Goal: Find specific page/section: Find specific page/section

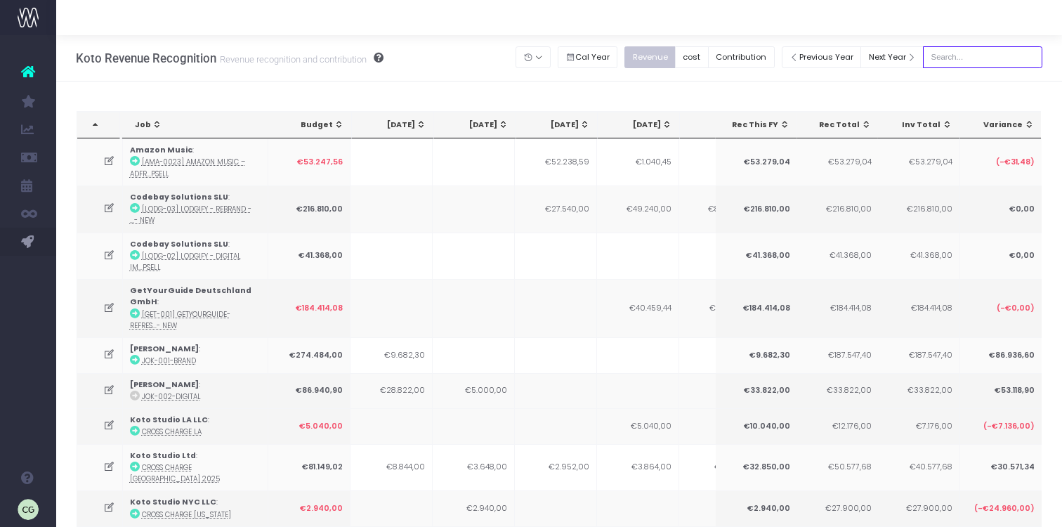
click at [966, 55] on input "text" at bounding box center [982, 57] width 119 height 22
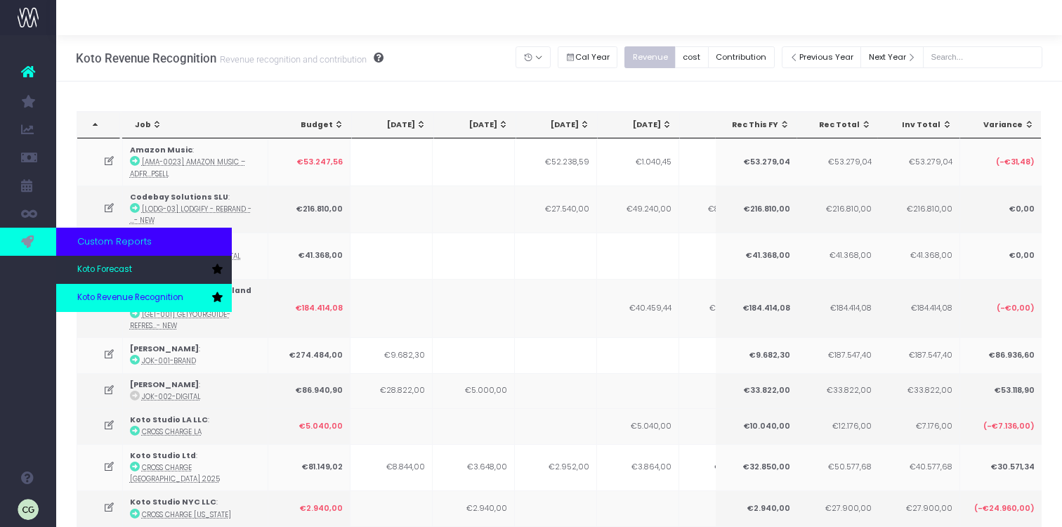
click at [136, 295] on span "Koto Revenue Recognition" at bounding box center [130, 298] width 106 height 13
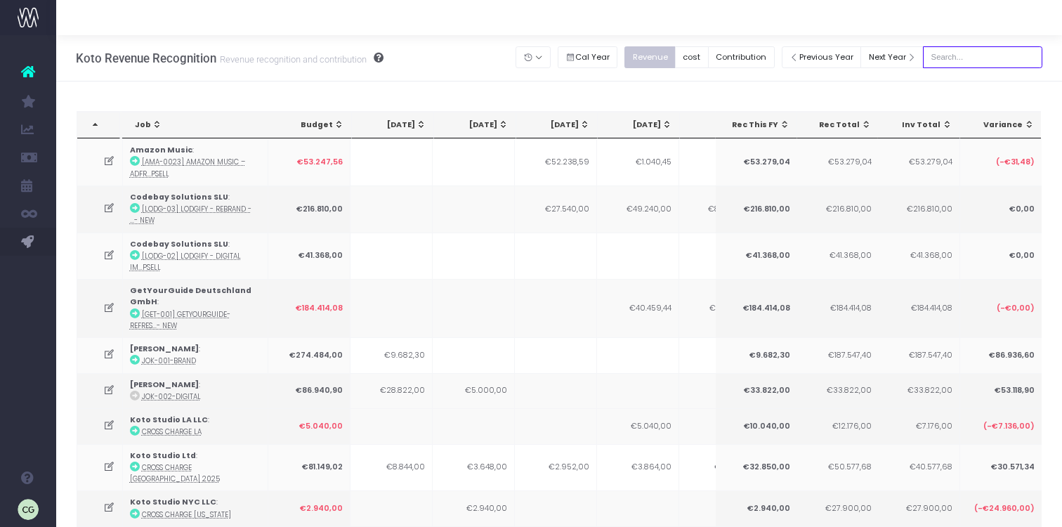
click at [958, 58] on input "text" at bounding box center [982, 57] width 119 height 22
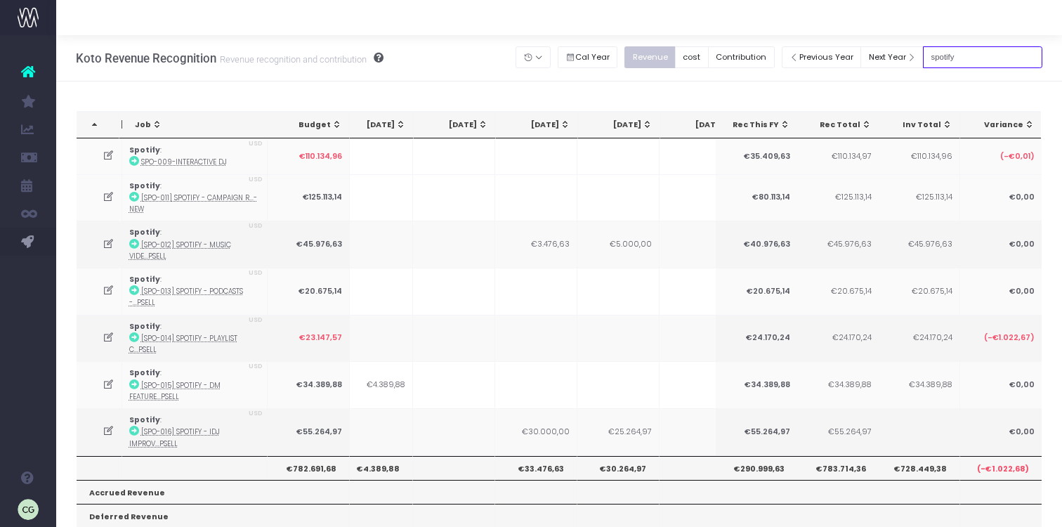
click at [987, 53] on input "spotify" at bounding box center [982, 57] width 119 height 22
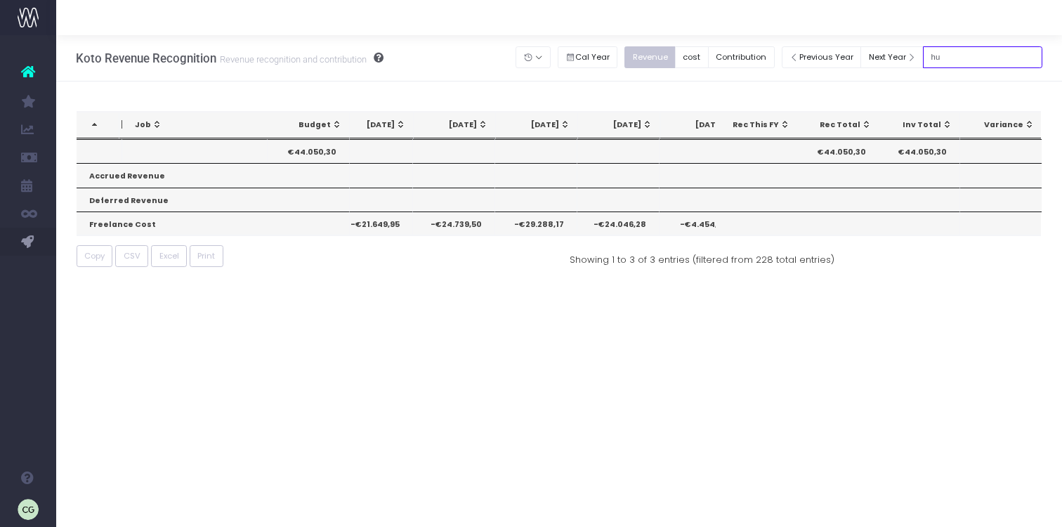
type input "h"
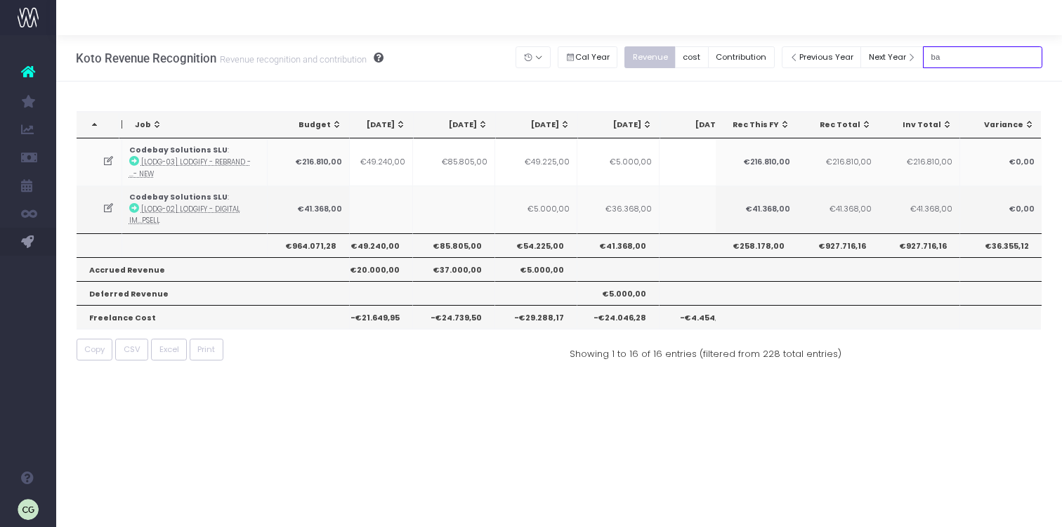
type input "b"
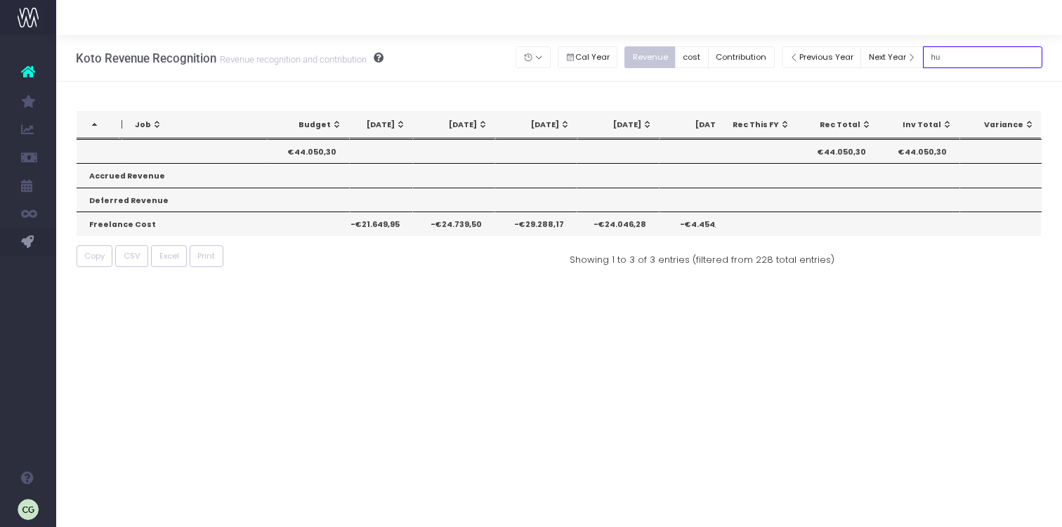
type input "h"
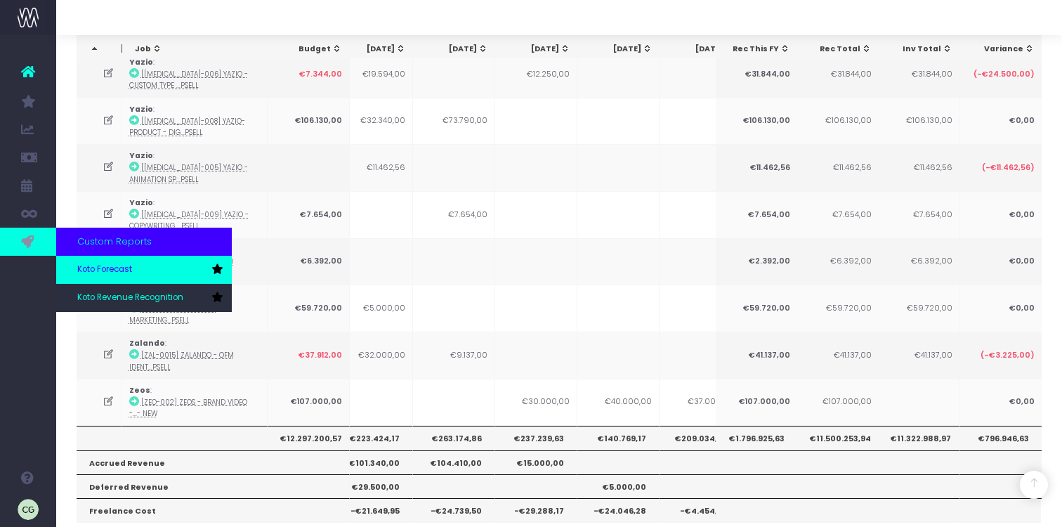
click at [105, 270] on span "Koto Forecast" at bounding box center [104, 270] width 55 height 13
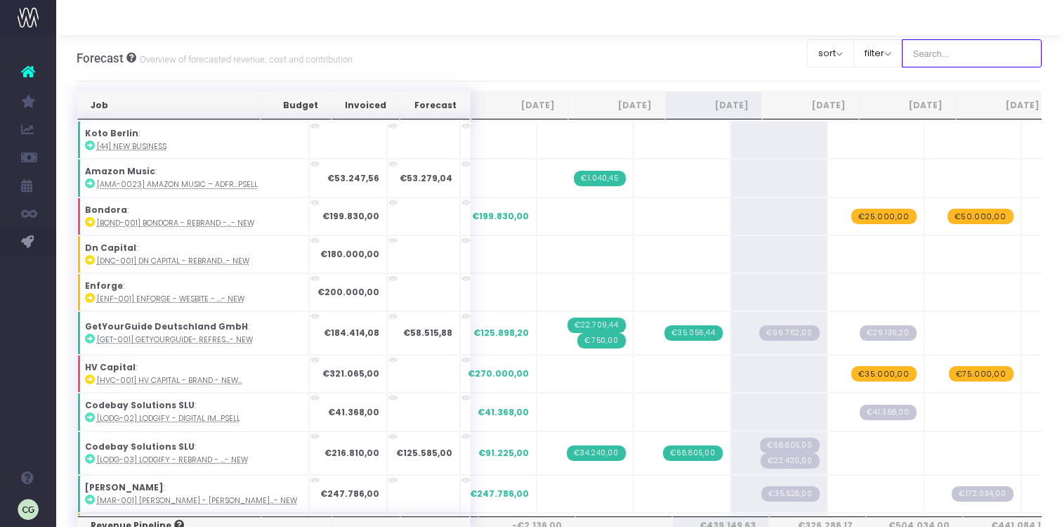
click at [961, 57] on input "text" at bounding box center [972, 53] width 141 height 28
type input "hush"
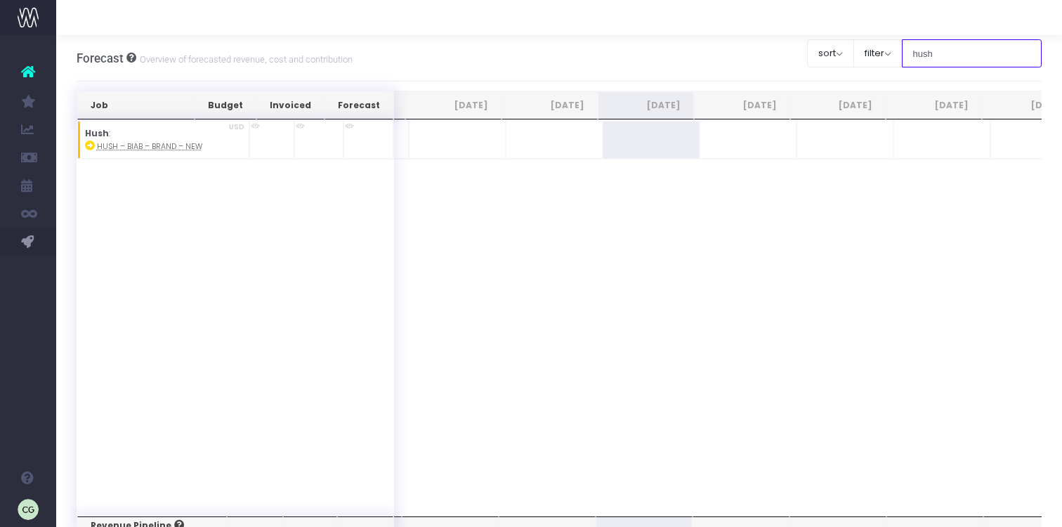
click at [980, 49] on input "hush" at bounding box center [972, 53] width 141 height 28
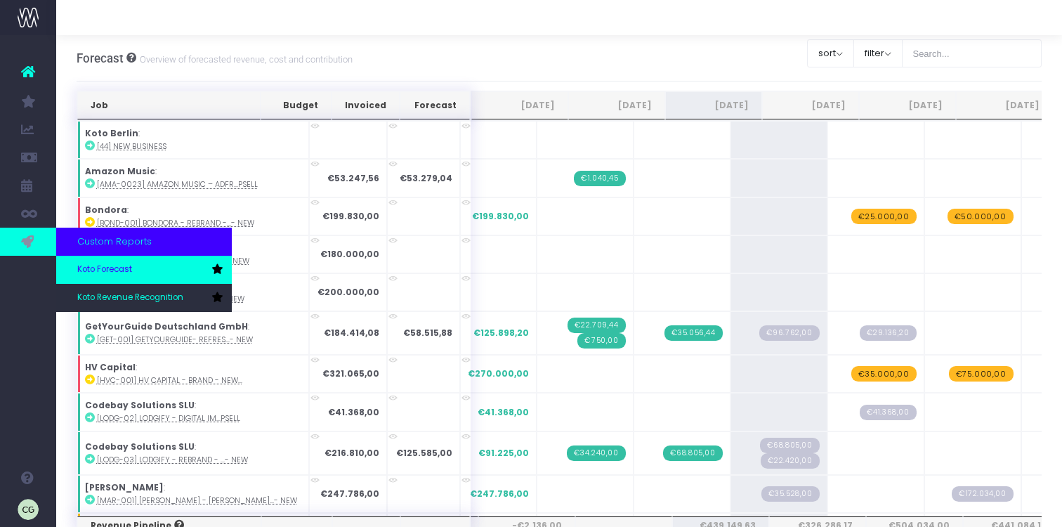
click at [91, 275] on span "Koto Forecast" at bounding box center [104, 270] width 55 height 13
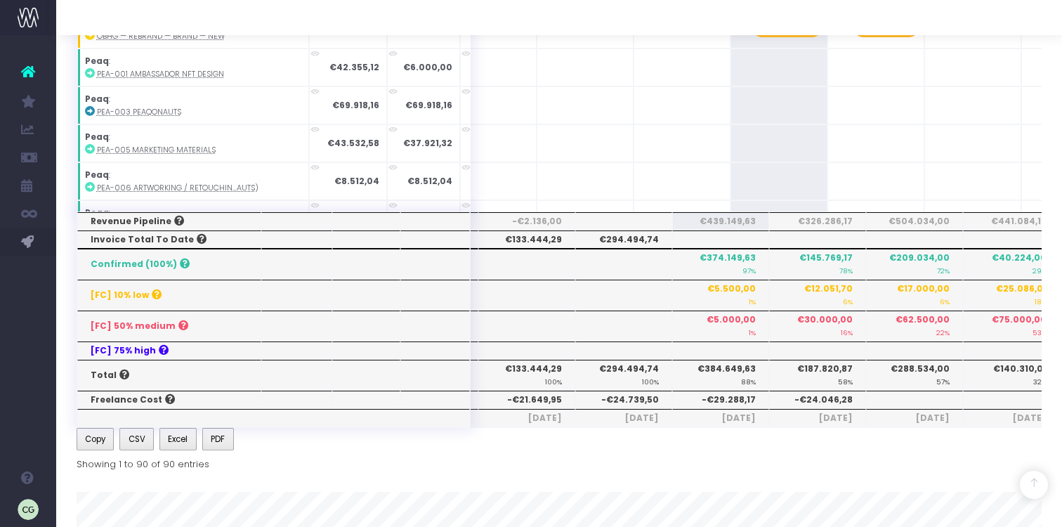
scroll to position [2158, 0]
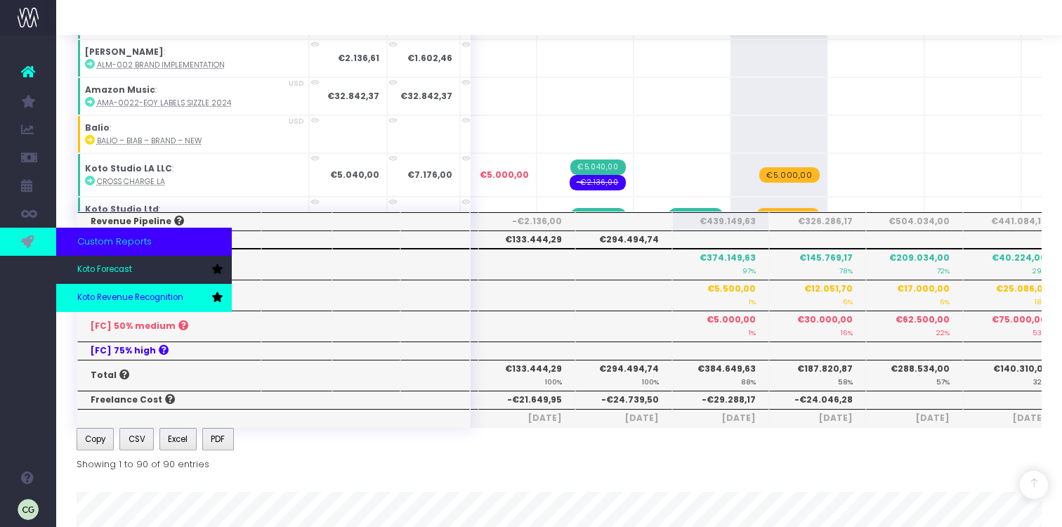
click at [140, 297] on span "Koto Revenue Recognition" at bounding box center [130, 298] width 106 height 13
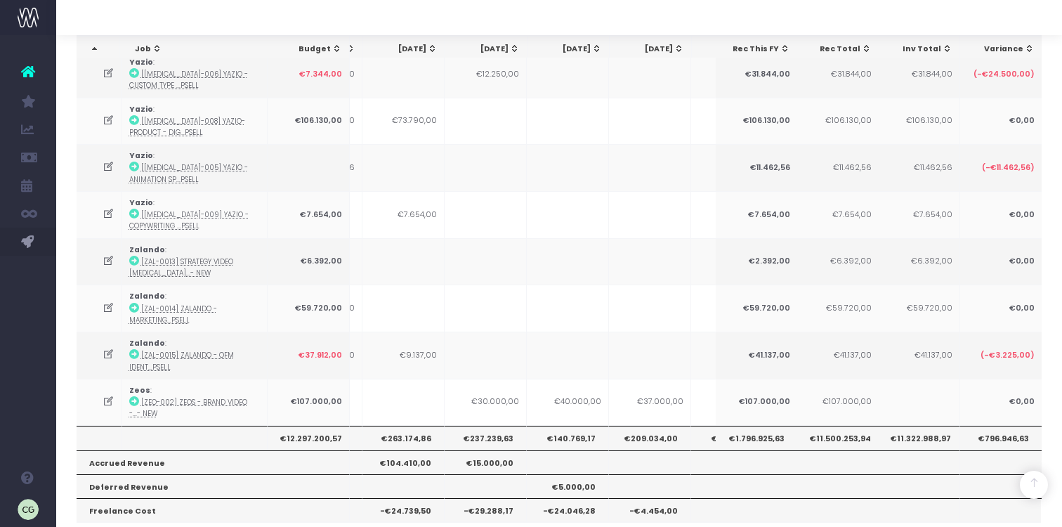
scroll to position [0, 304]
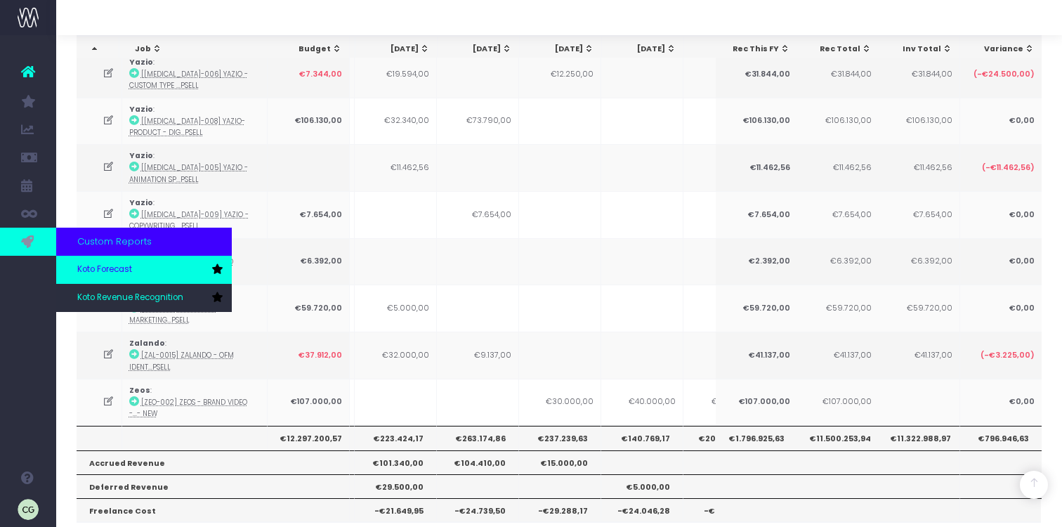
click at [120, 269] on span "Koto Forecast" at bounding box center [104, 270] width 55 height 13
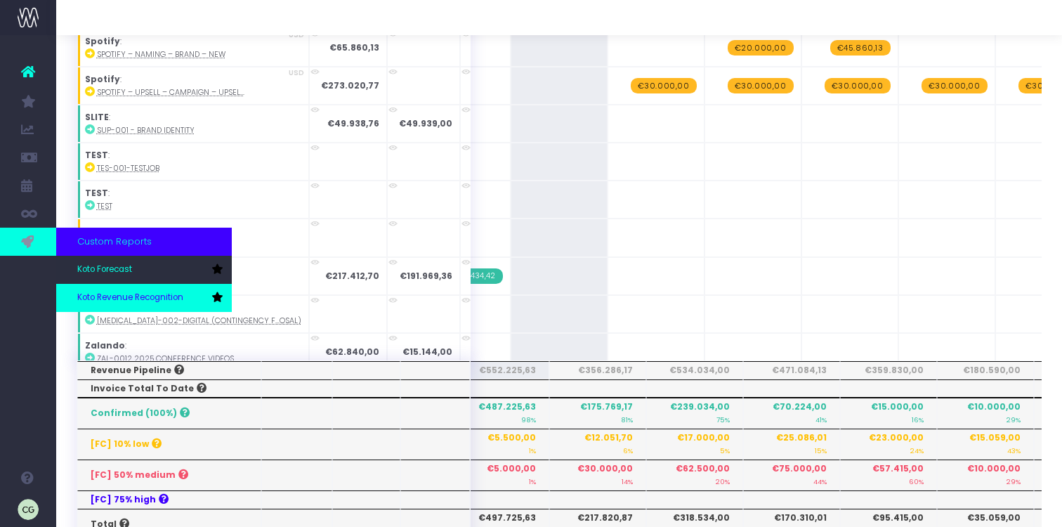
click at [138, 299] on span "Koto Revenue Recognition" at bounding box center [130, 298] width 106 height 13
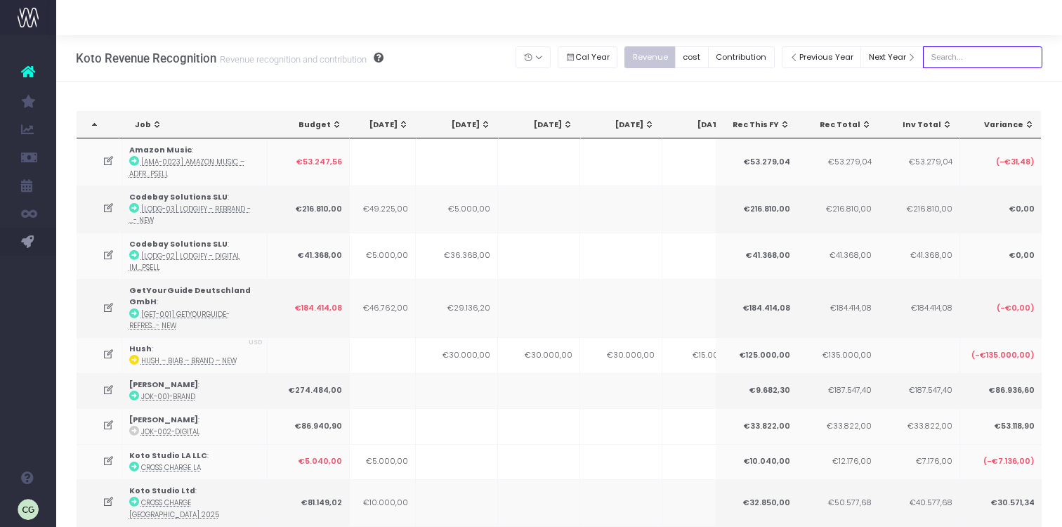
click at [1008, 46] on input "text" at bounding box center [982, 57] width 119 height 22
type input "s"
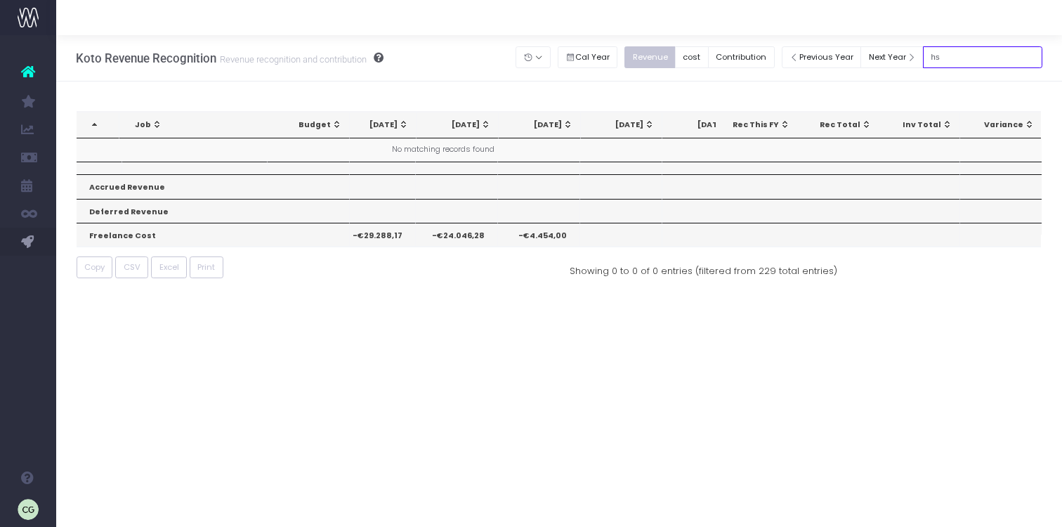
type input "h"
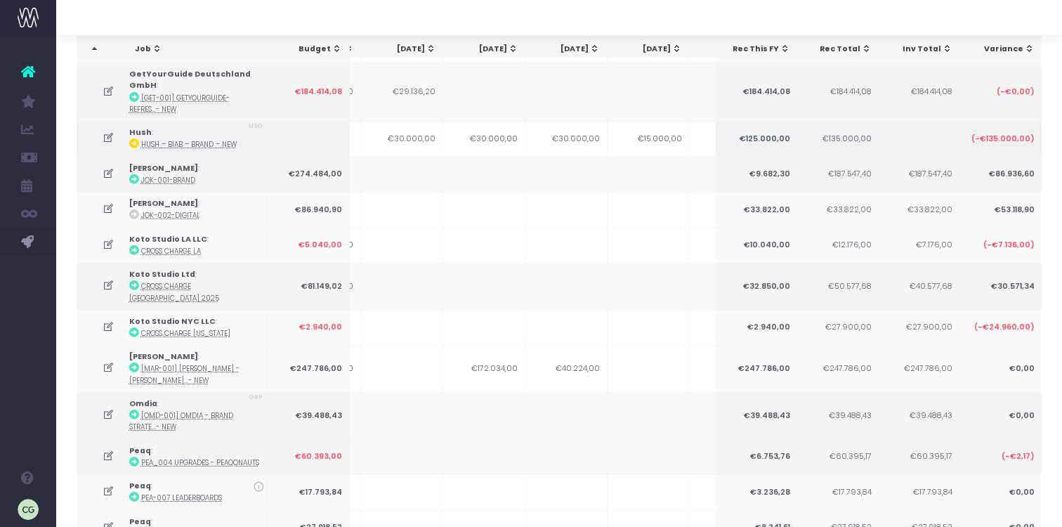
scroll to position [119, 0]
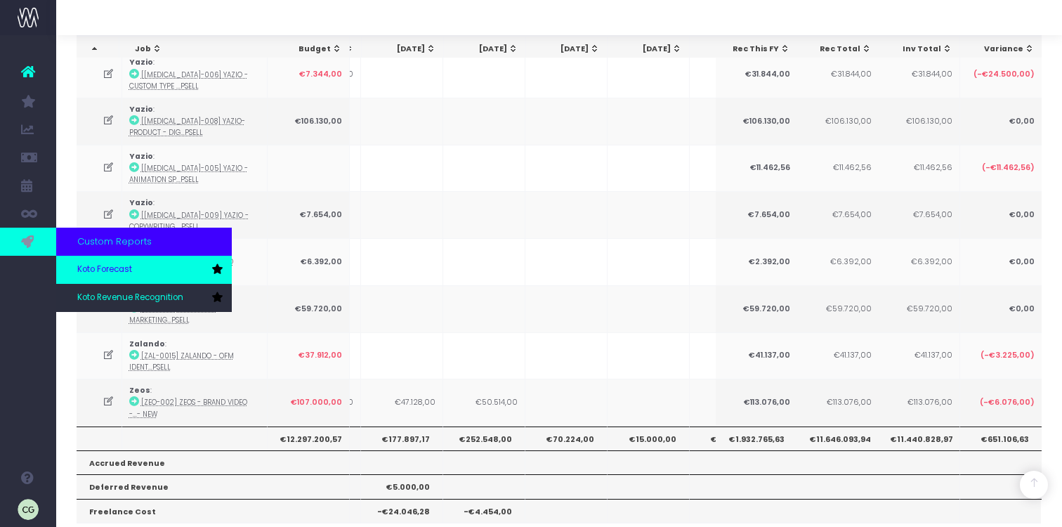
click at [183, 280] on link "Koto Forecast" at bounding box center [144, 270] width 176 height 28
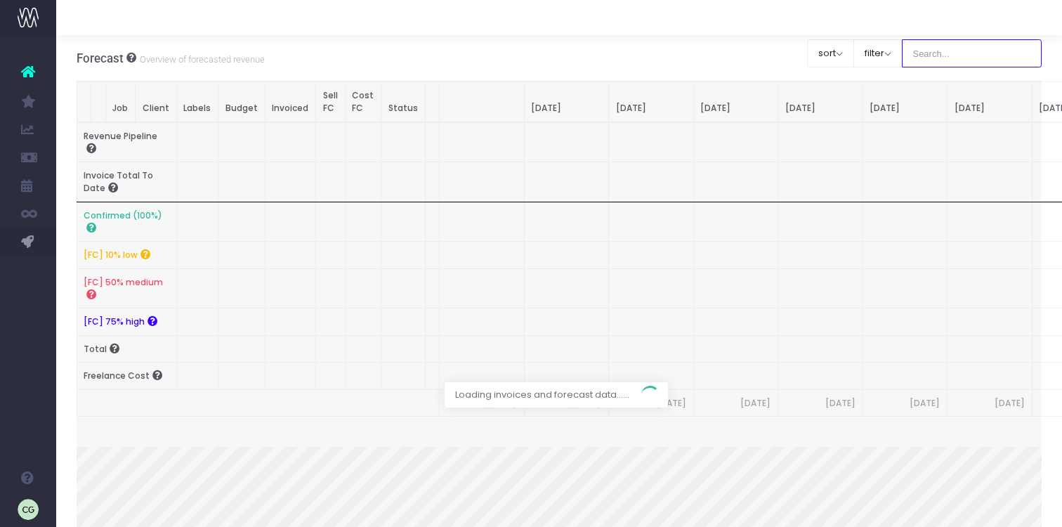
click at [963, 51] on input "text" at bounding box center [972, 53] width 141 height 28
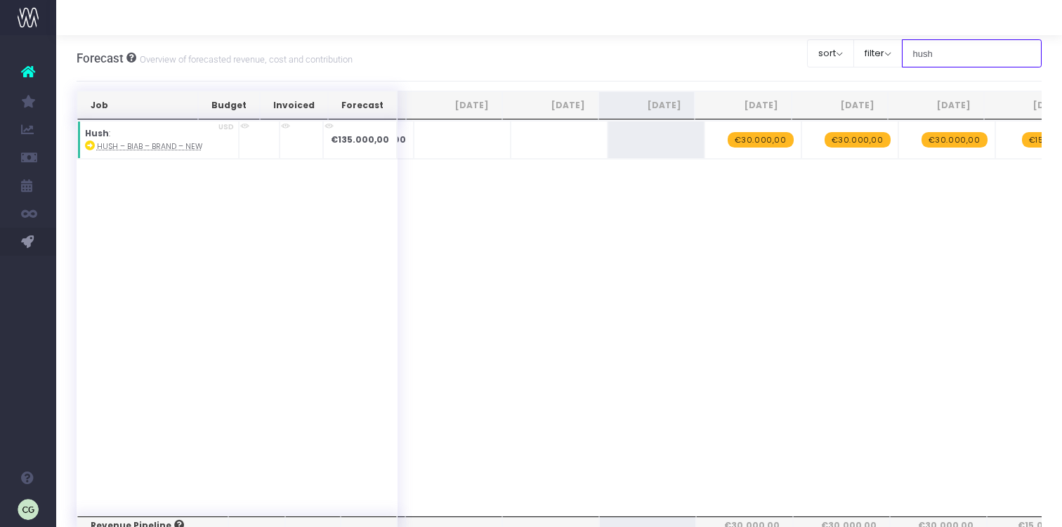
type input "hush"
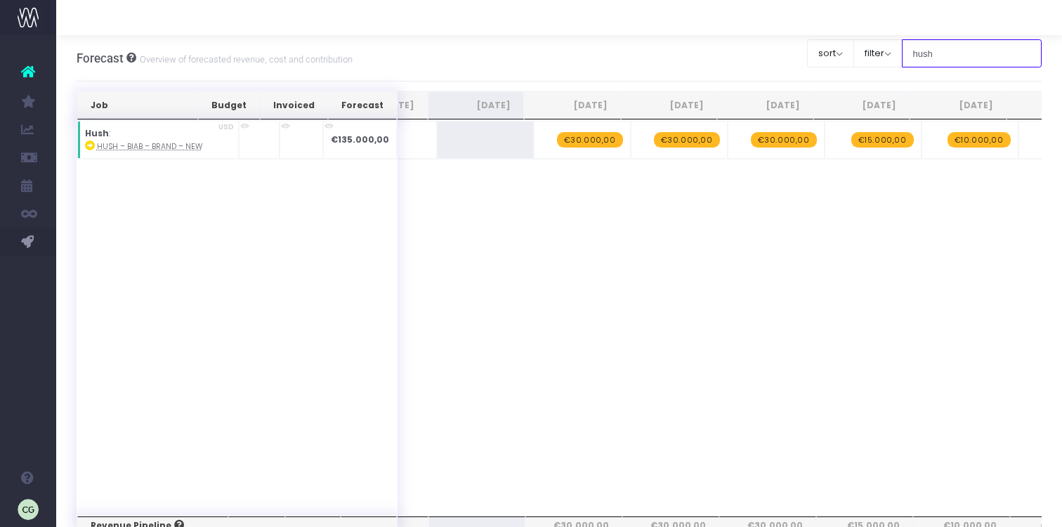
scroll to position [0, 193]
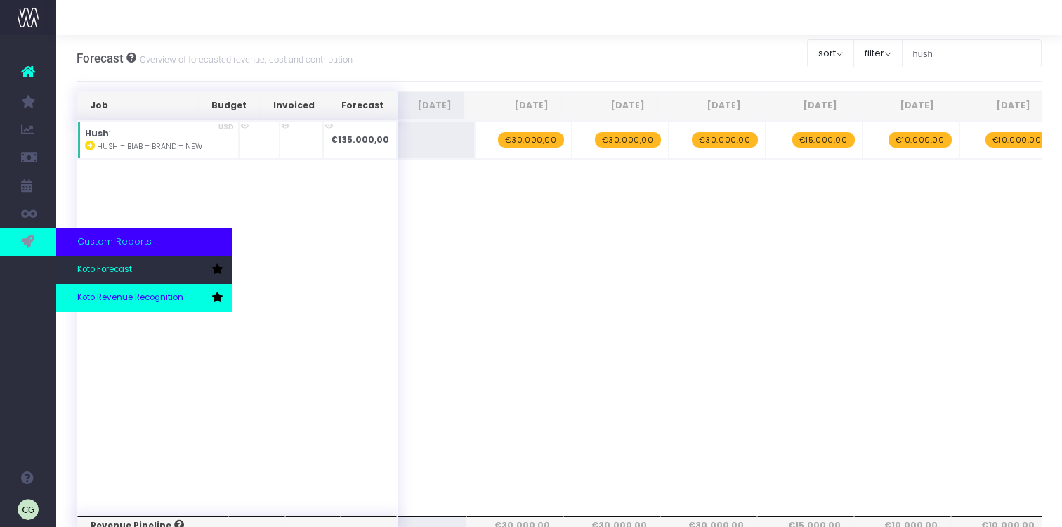
click at [105, 296] on span "Koto Revenue Recognition" at bounding box center [130, 298] width 106 height 13
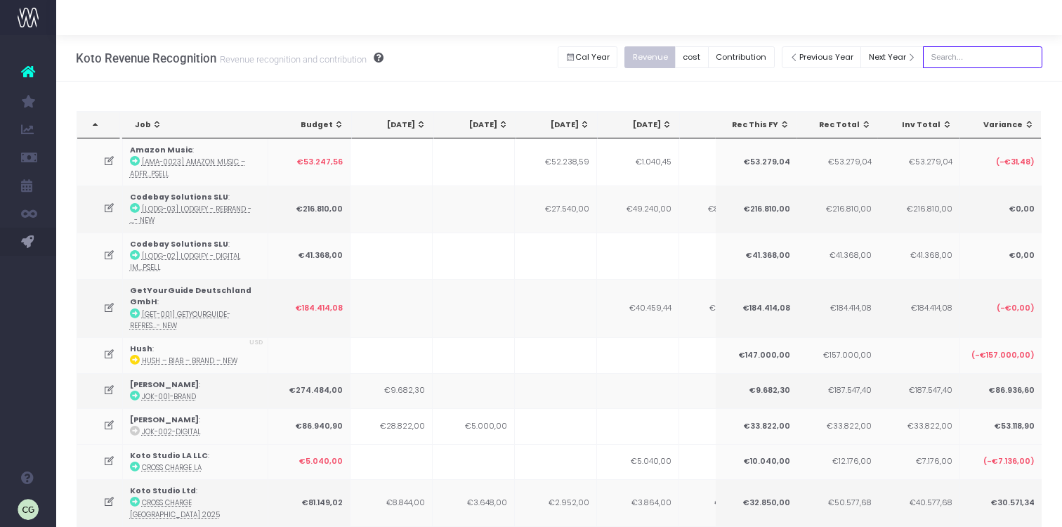
click at [961, 57] on input "text" at bounding box center [982, 57] width 119 height 22
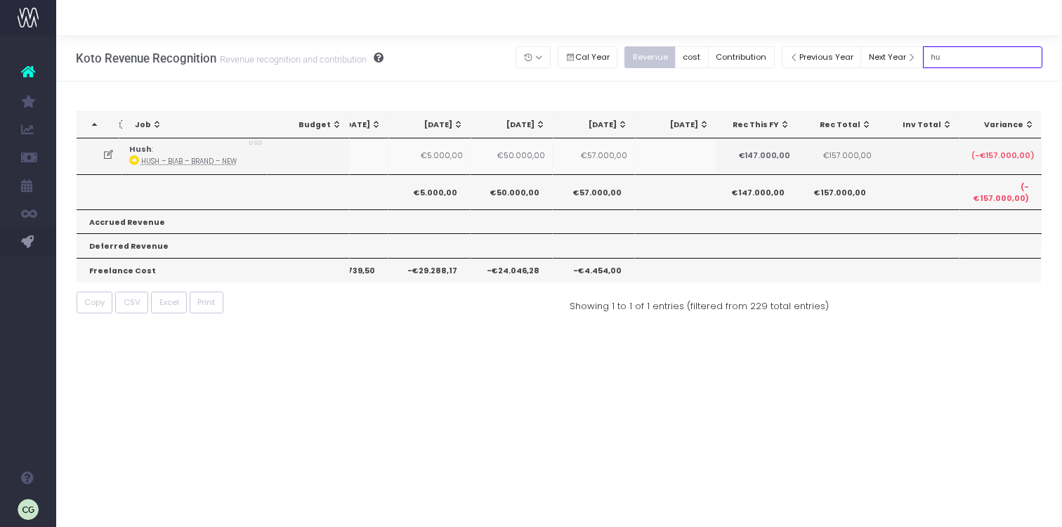
type input "h"
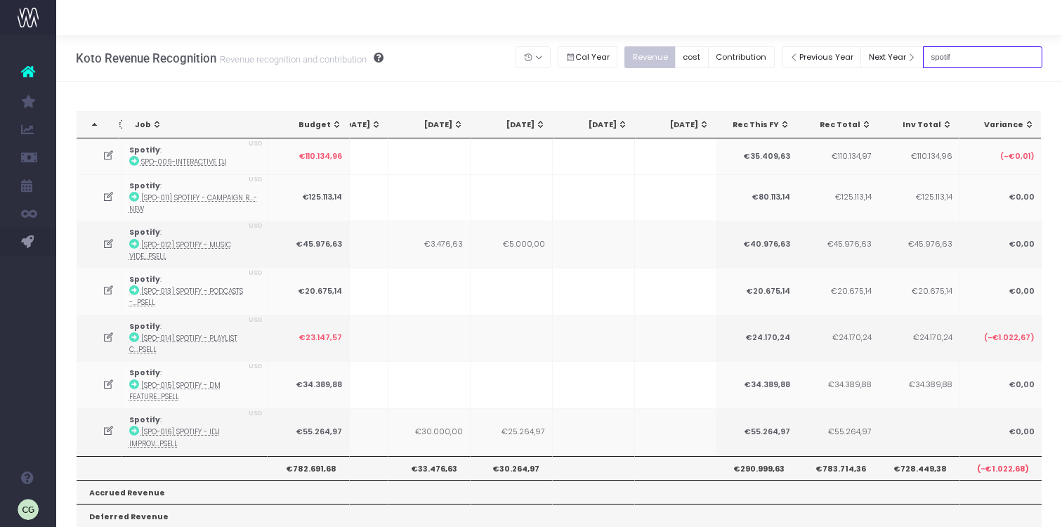
type input "spotif"
